Goal: Information Seeking & Learning: Check status

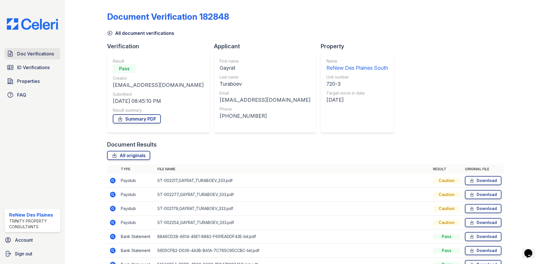
click at [33, 58] on link "Doc Verifications" at bounding box center [33, 53] width 56 height 11
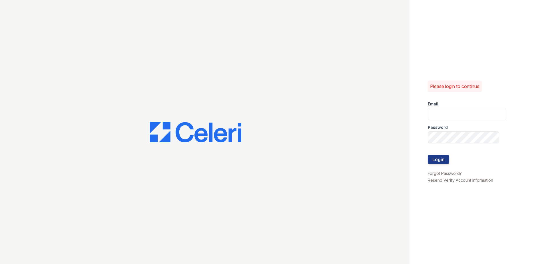
type input "renewdesplaines@trinity-pm.com"
click at [443, 160] on button "Login" at bounding box center [437, 159] width 21 height 9
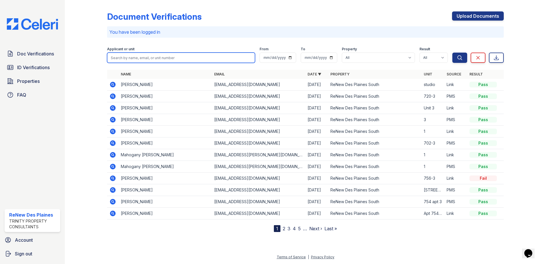
click at [146, 54] on input "search" at bounding box center [181, 58] width 148 height 10
type input "baya"
click at [452, 53] on button "Search" at bounding box center [459, 58] width 15 height 10
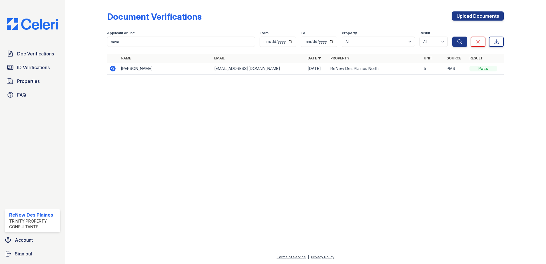
click at [113, 67] on icon at bounding box center [112, 68] width 7 height 7
click at [113, 67] on icon at bounding box center [113, 69] width 6 height 6
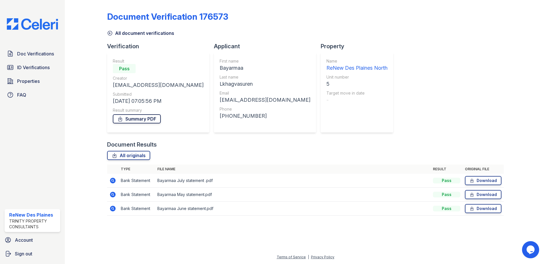
click at [140, 117] on link "Summary PDF" at bounding box center [137, 118] width 48 height 9
click at [40, 70] on span "ID Verifications" at bounding box center [33, 67] width 33 height 7
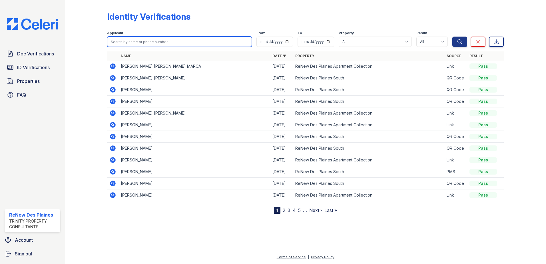
click at [131, 42] on input "search" at bounding box center [179, 42] width 145 height 10
type input "baya"
click at [452, 37] on button "Search" at bounding box center [459, 42] width 15 height 10
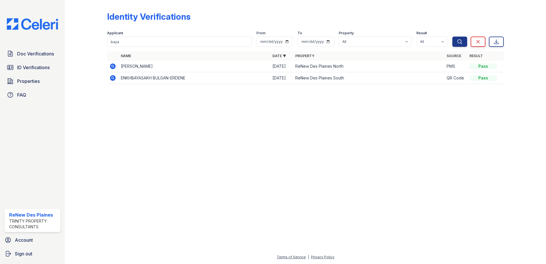
click at [114, 67] on icon at bounding box center [112, 66] width 7 height 7
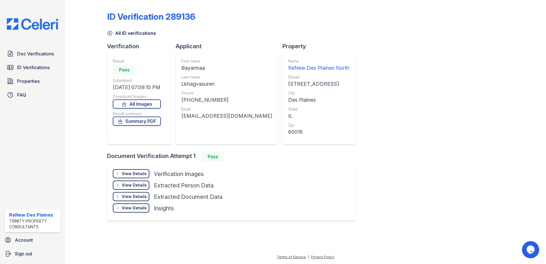
click at [141, 175] on div "View Details" at bounding box center [134, 174] width 25 height 6
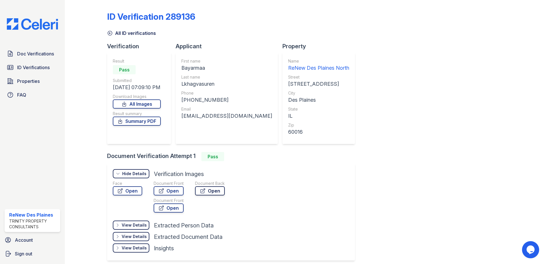
click at [219, 191] on link "Open" at bounding box center [210, 190] width 30 height 9
